Goal: Information Seeking & Learning: Find specific fact

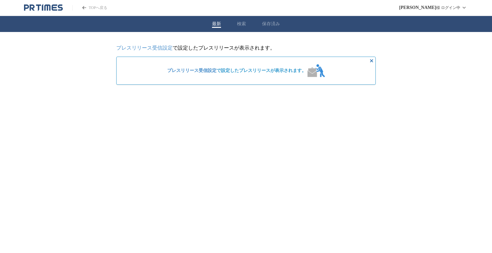
click at [204, 69] on link "プレスリリース受信設定" at bounding box center [191, 70] width 49 height 5
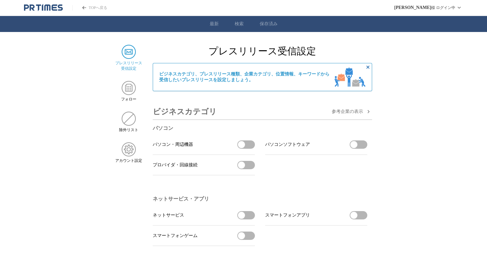
drag, startPoint x: 238, startPoint y: 19, endPoint x: 237, endPoint y: 23, distance: 4.5
click at [237, 22] on ul "最新 検索 保存済み" at bounding box center [243, 24] width 487 height 16
click at [237, 23] on link "検索" at bounding box center [239, 24] width 9 height 6
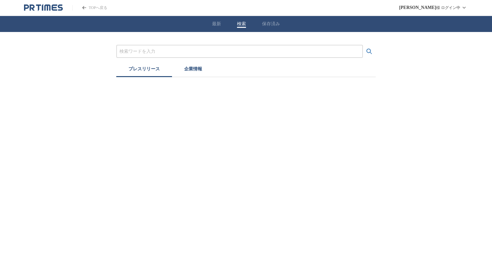
drag, startPoint x: 0, startPoint y: 0, endPoint x: 205, endPoint y: 52, distance: 211.8
click at [205, 52] on input "プレスリリースおよび企業を検索する" at bounding box center [239, 51] width 240 height 7
type input "浜松ホトニクス"
click at [363, 45] on button "検索する" at bounding box center [369, 51] width 13 height 13
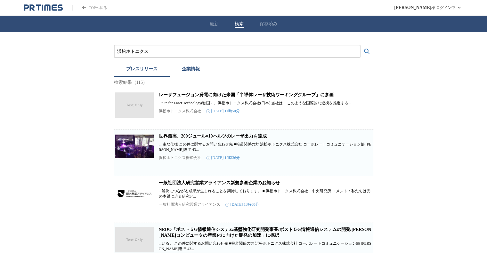
click at [165, 97] on link "レーザフュージョン発電に向けた米国「半導体レーザ技術ワーキンググループ」に参画" at bounding box center [246, 95] width 175 height 5
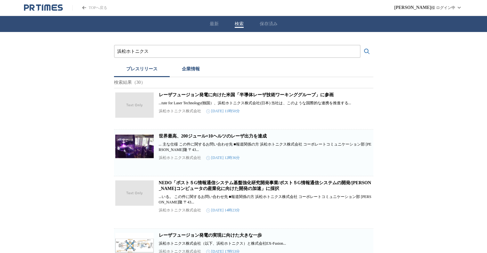
click at [247, 51] on input "浜松ホトニクス" at bounding box center [237, 51] width 240 height 7
type input "い"
click at [361, 45] on button "検索する" at bounding box center [367, 51] width 13 height 13
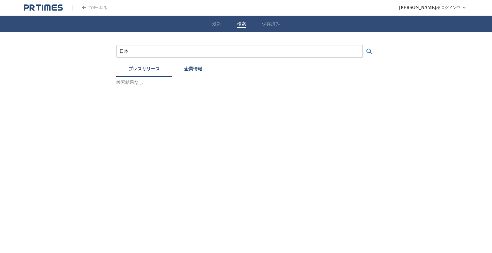
type input "日"
type input "ＩＢＭ"
click at [363, 45] on button "検索する" at bounding box center [369, 51] width 13 height 13
click at [369, 48] on icon "検索する" at bounding box center [369, 52] width 8 height 8
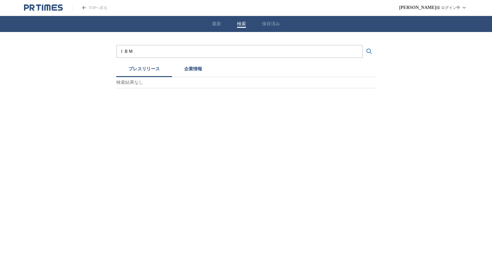
click at [196, 49] on input "ＩＢＭ" at bounding box center [239, 51] width 240 height 7
type input "量子"
click at [363, 45] on button "検索する" at bounding box center [369, 51] width 13 height 13
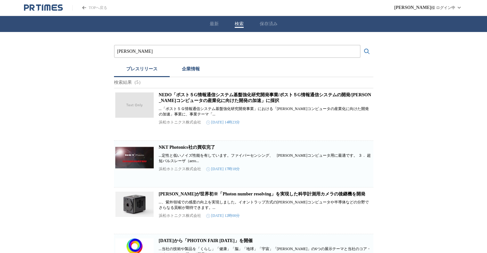
click at [65, 5] on div "TOPへ戻る" at bounding box center [65, 8] width 83 height 8
click at [59, 6] on icon "PR TIMESのトップページはこちら" at bounding box center [43, 8] width 39 height 8
